Goal: Information Seeking & Learning: Learn about a topic

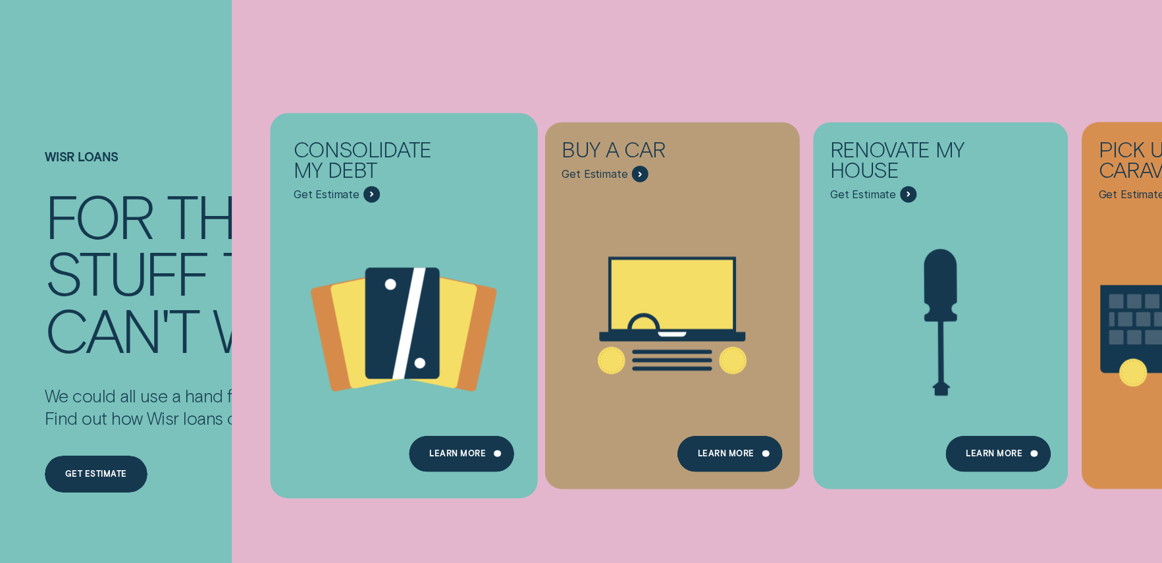
scroll to position [66, 0]
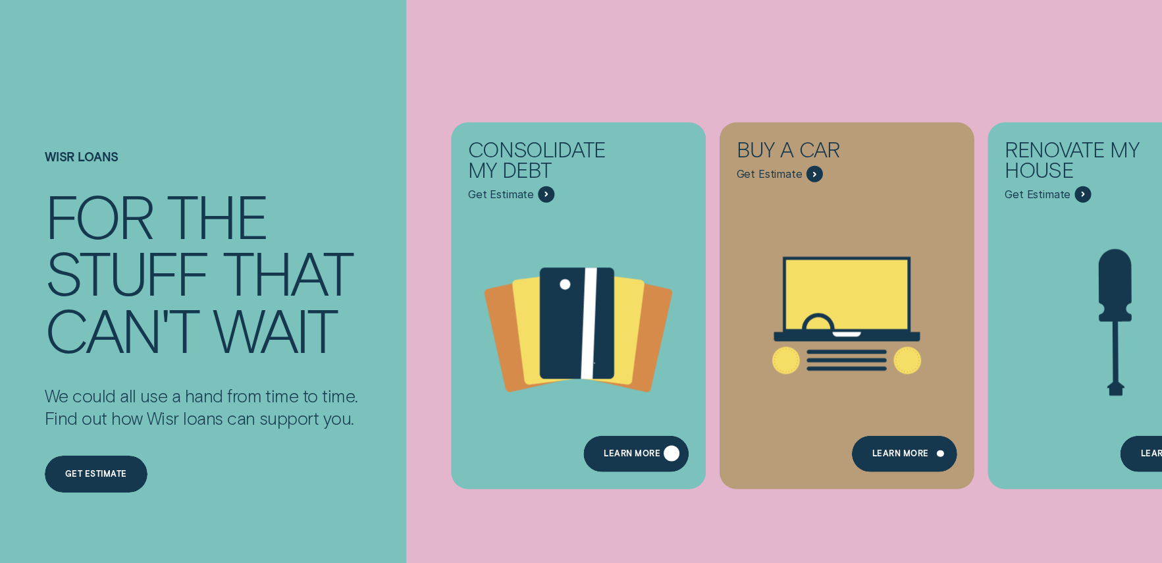
click at [645, 454] on div "Learn more" at bounding box center [632, 455] width 57 height 7
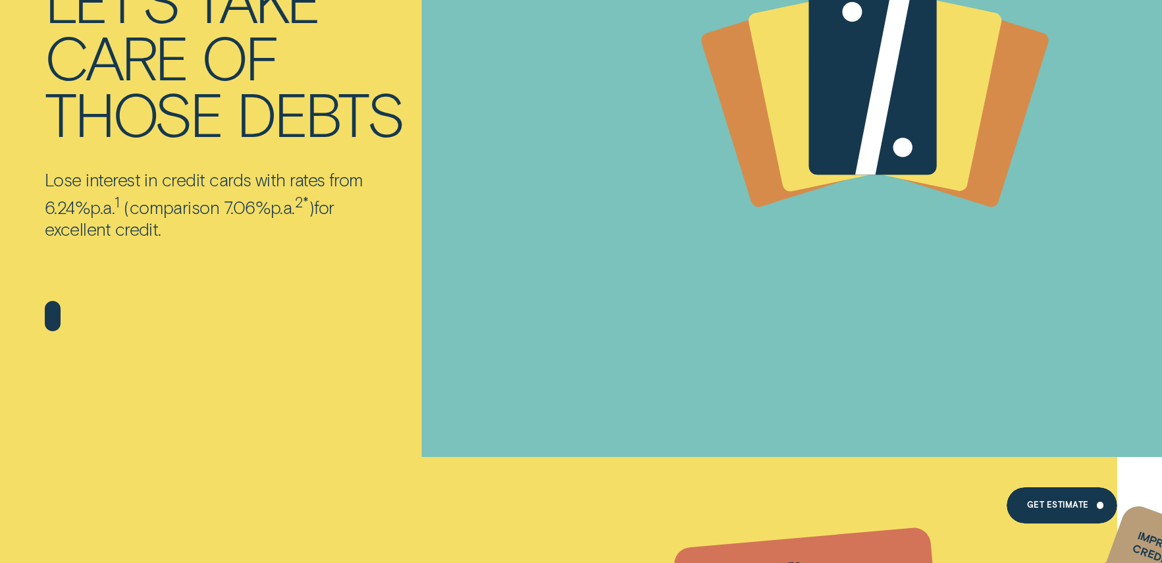
scroll to position [198, 0]
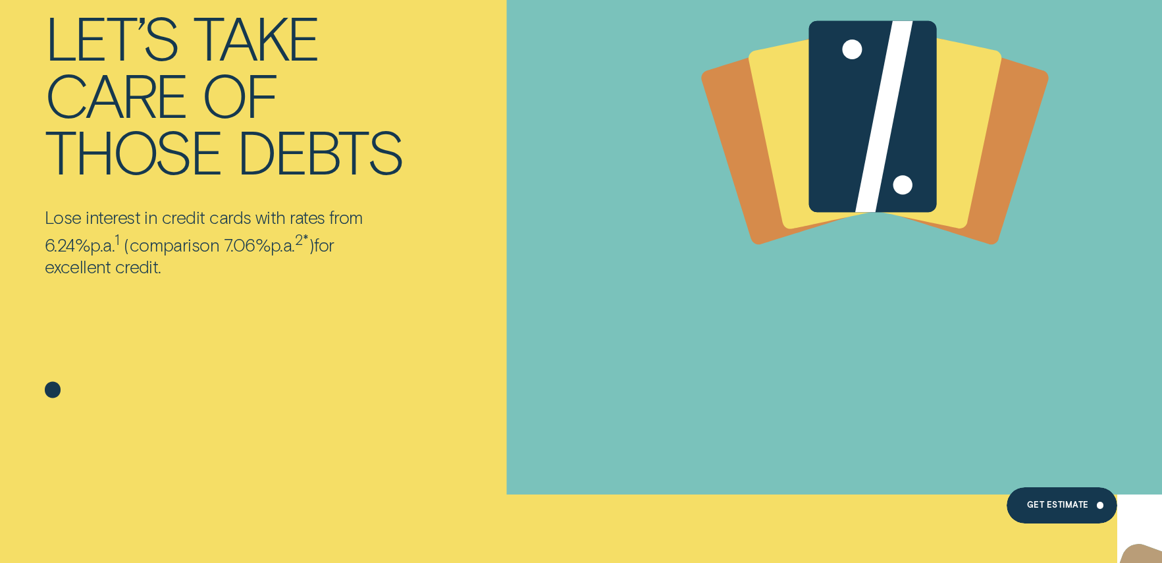
click at [88, 337] on icon at bounding box center [52, 365] width 95 height 95
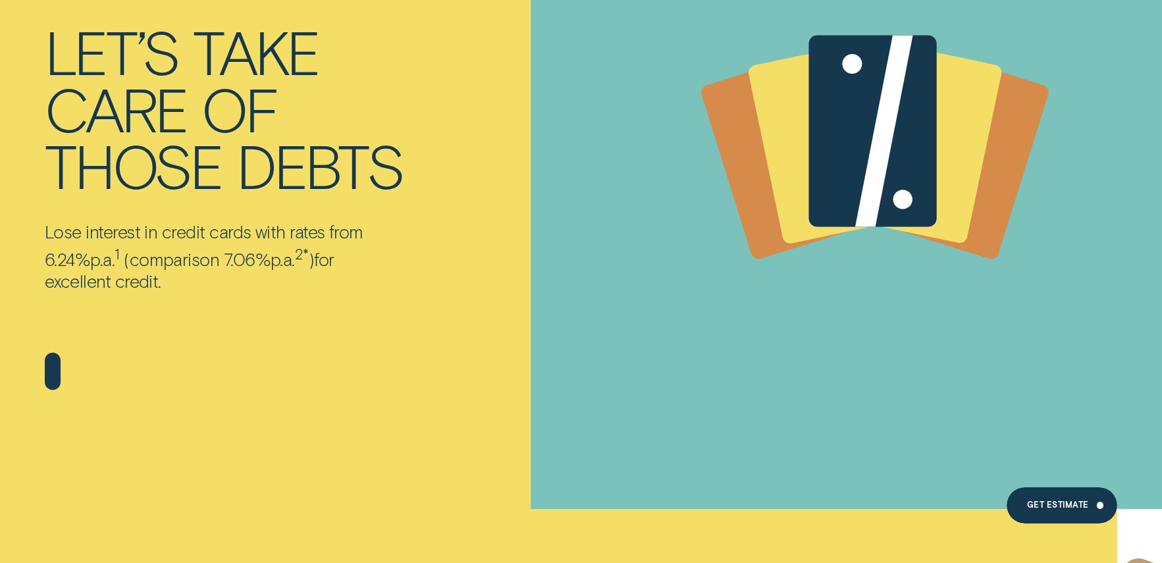
scroll to position [0, 0]
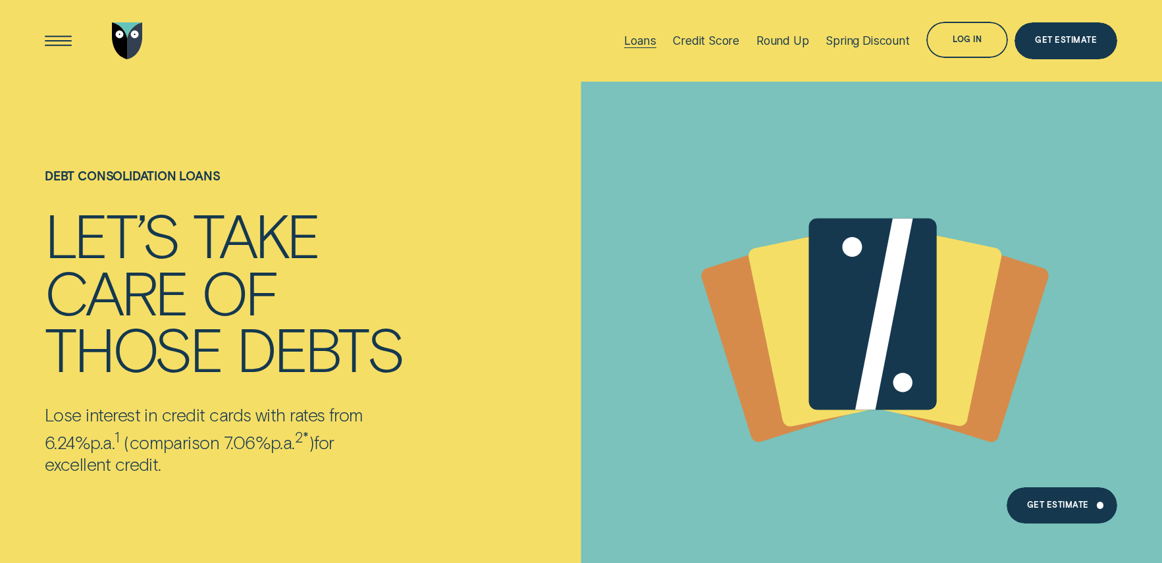
click at [638, 39] on div "Loans" at bounding box center [640, 41] width 32 height 14
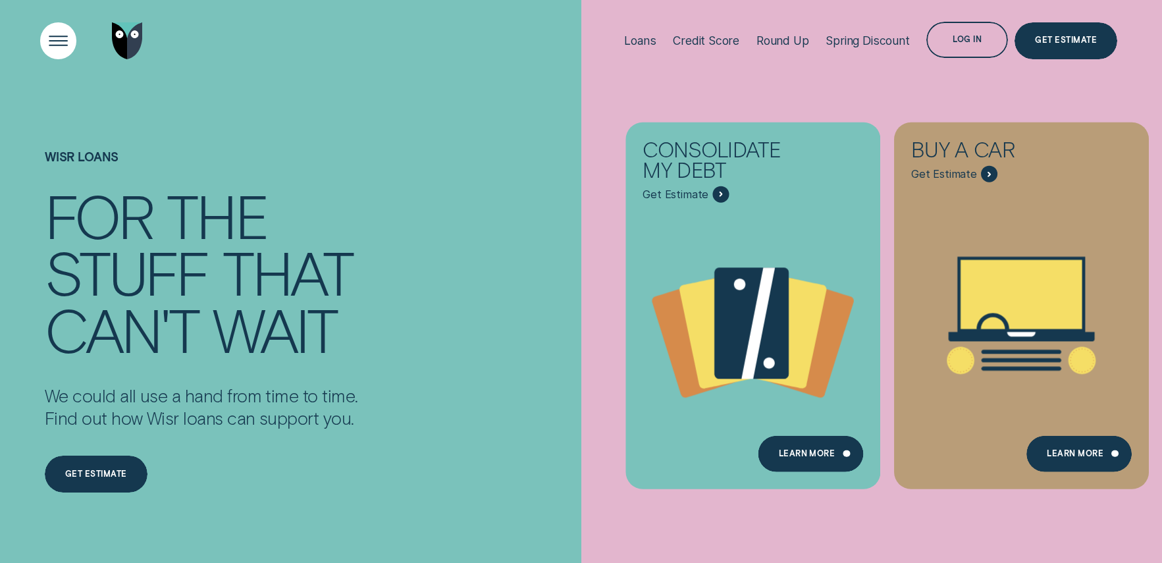
click at [57, 41] on div "Open Menu" at bounding box center [58, 40] width 52 height 52
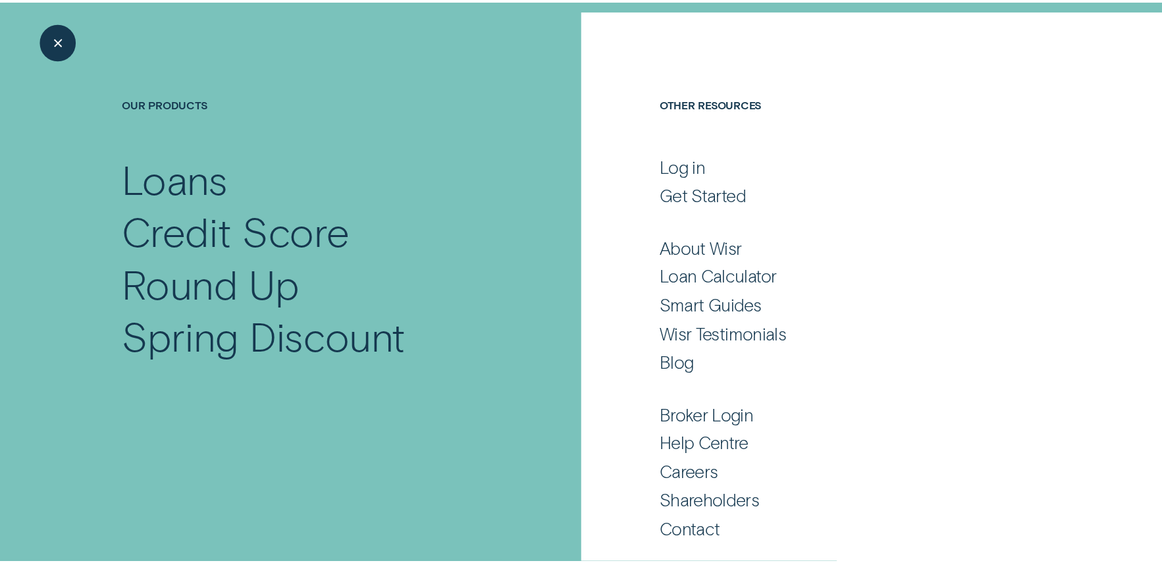
scroll to position [74, 0]
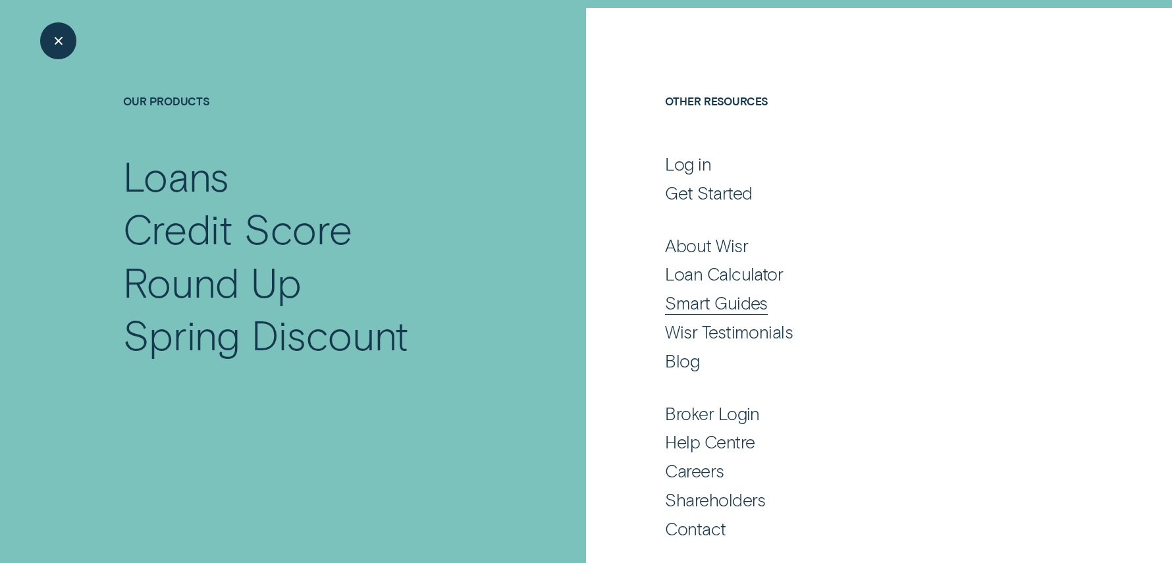
click at [715, 304] on div "Smart Guides" at bounding box center [716, 303] width 103 height 22
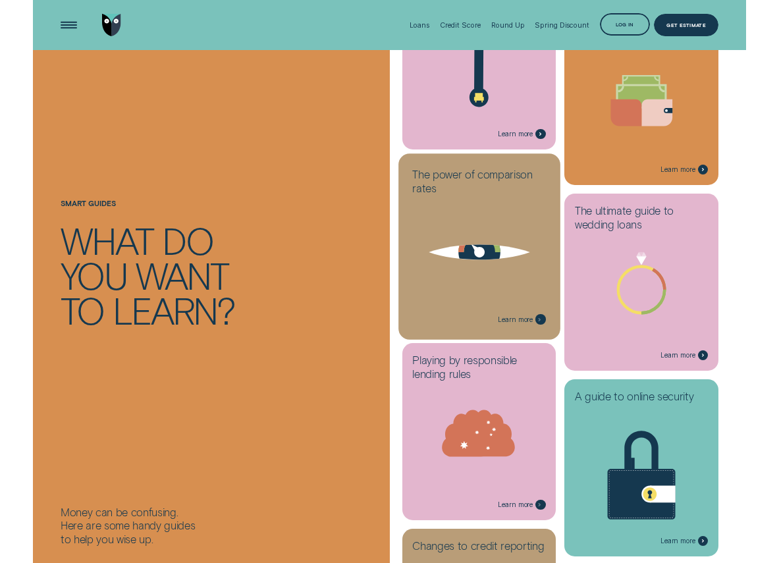
scroll to position [730, 0]
